Goal: Find contact information: Find contact information

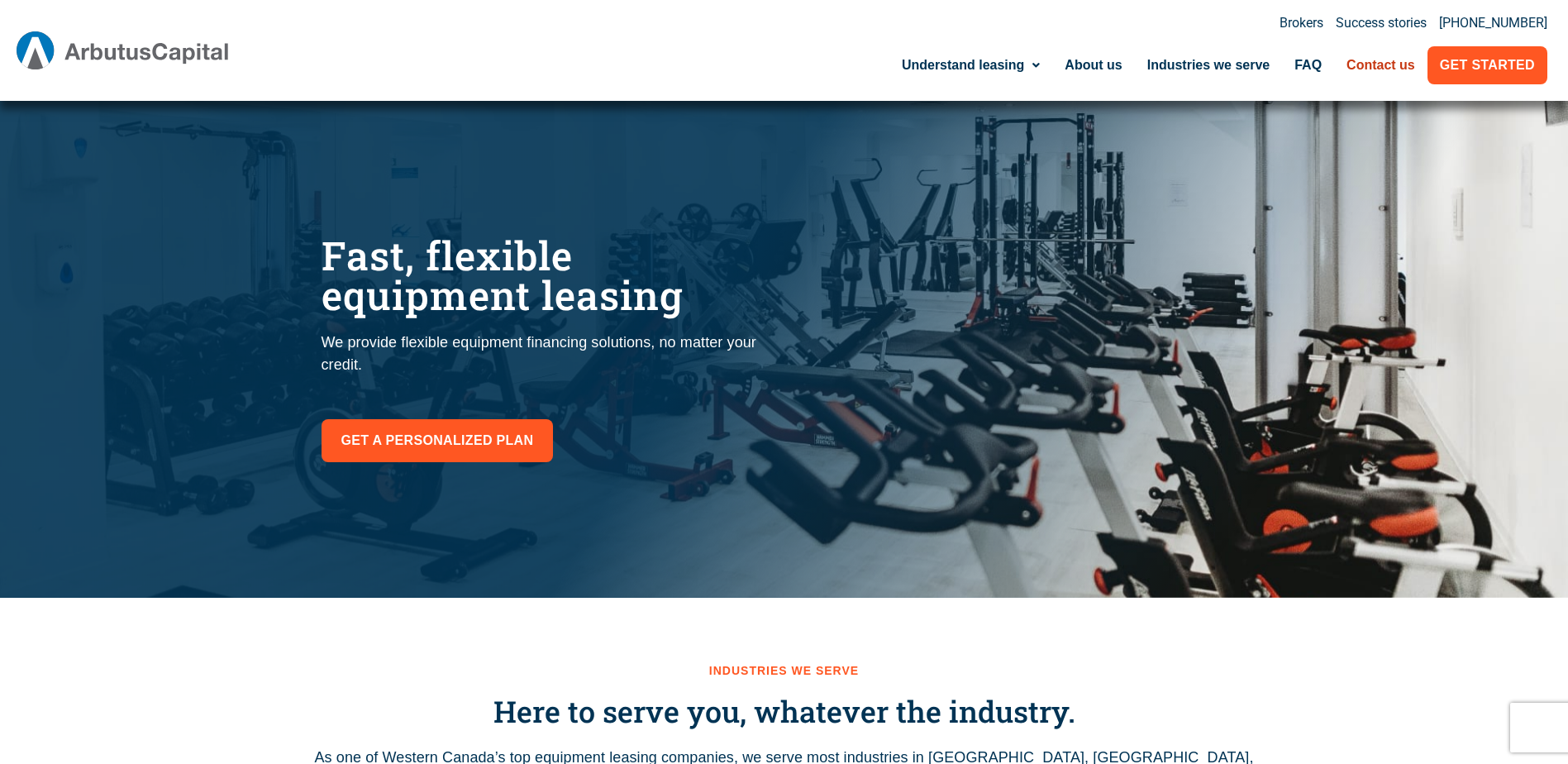
click at [1380, 72] on link "Contact us" at bounding box center [1381, 64] width 94 height 38
